Goal: Information Seeking & Learning: Learn about a topic

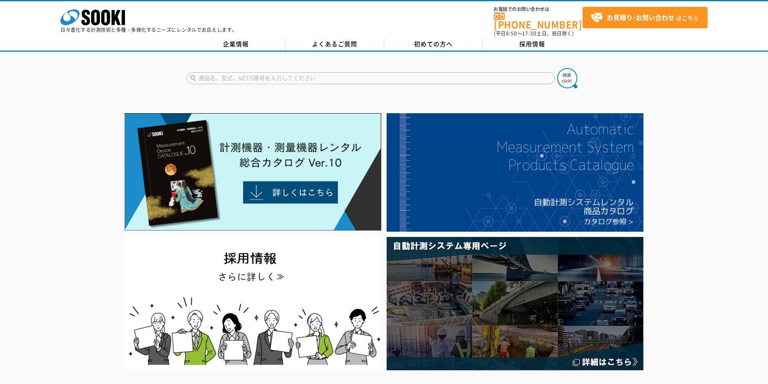
click at [325, 76] on input "text" at bounding box center [371, 78] width 368 height 12
type input "圧"
type input "暑"
click at [394, 77] on input "あつ" at bounding box center [371, 78] width 368 height 12
type input "あつ"
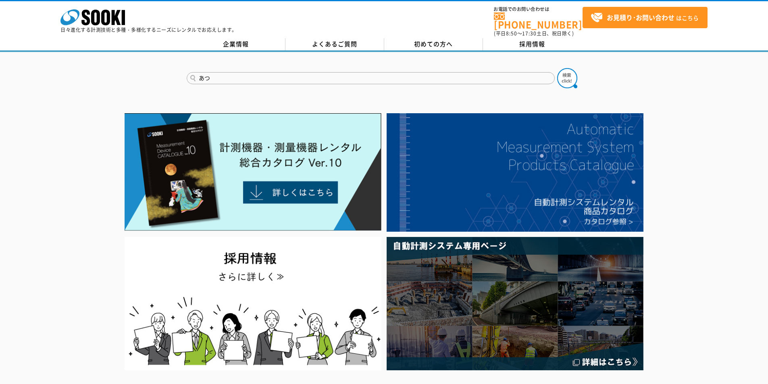
drag, startPoint x: 388, startPoint y: 74, endPoint x: 81, endPoint y: 137, distance: 313.1
type input "厚さ"
click at [561, 73] on img at bounding box center [567, 78] width 20 height 20
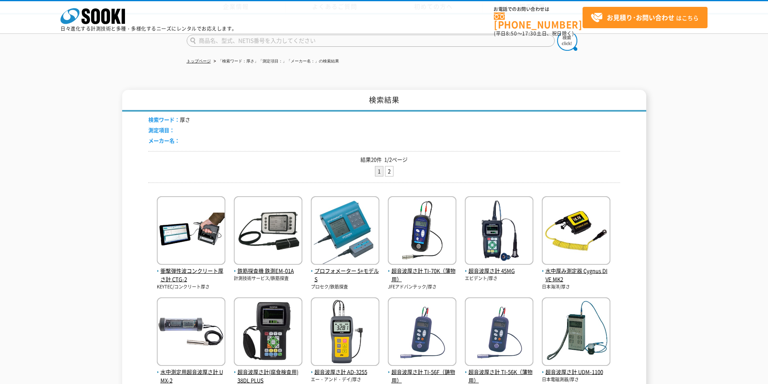
scroll to position [108, 0]
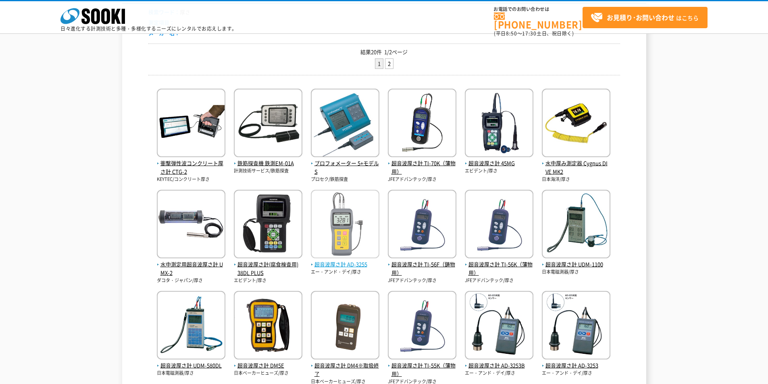
click at [361, 266] on span "超音波厚さ計 AD-3255" at bounding box center [345, 264] width 68 height 8
click at [356, 270] on p "エー・アンド・デイ/厚さ" at bounding box center [345, 272] width 68 height 7
click at [360, 265] on span "超音波厚さ計 AD-3255" at bounding box center [345, 264] width 68 height 8
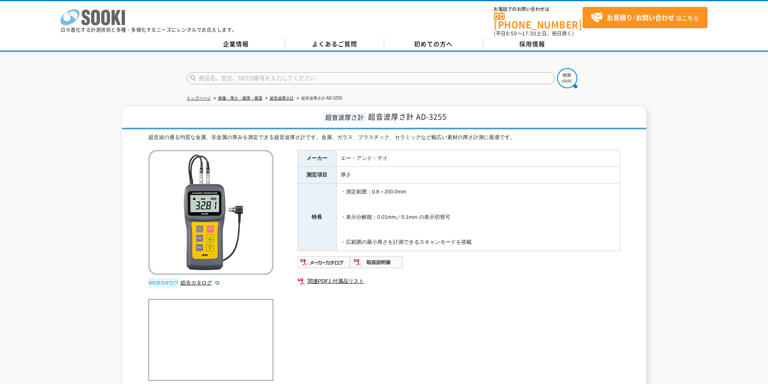
click at [108, 20] on icon at bounding box center [105, 18] width 9 height 16
